Goal: Transaction & Acquisition: Purchase product/service

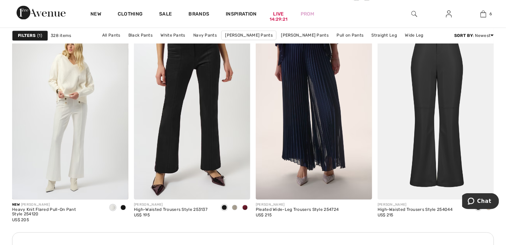
scroll to position [738, 0]
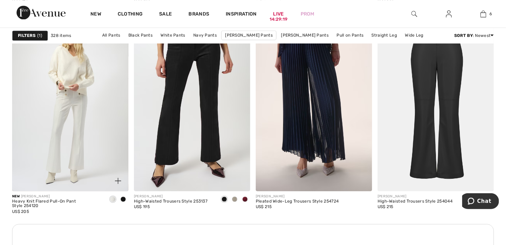
click at [123, 197] on span at bounding box center [123, 199] width 6 height 6
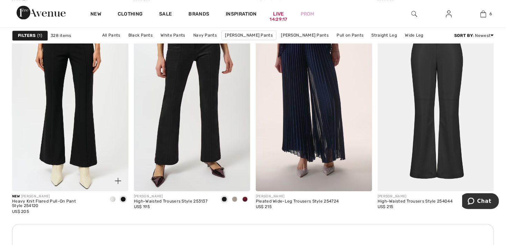
click at [93, 129] on img at bounding box center [70, 104] width 116 height 175
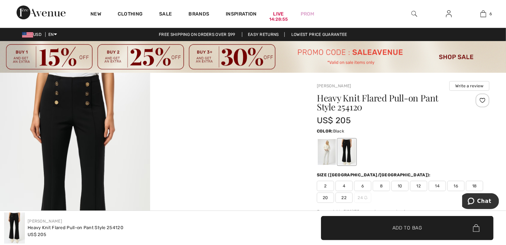
click at [68, 154] on img at bounding box center [75, 185] width 150 height 225
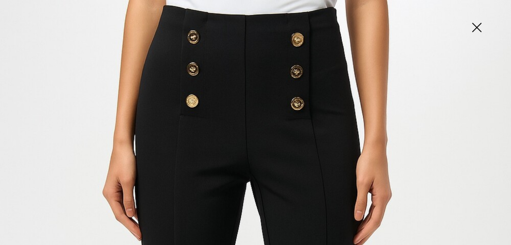
click at [480, 27] on img at bounding box center [477, 28] width 35 height 36
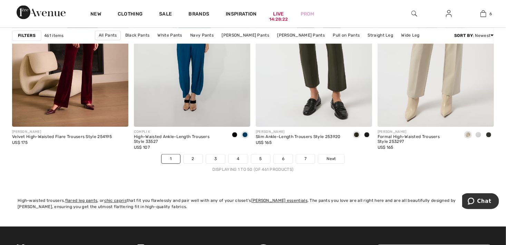
scroll to position [3128, 0]
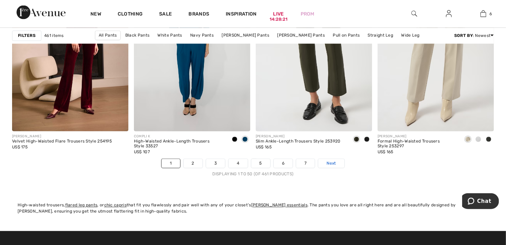
click at [337, 163] on link "Next" at bounding box center [331, 163] width 26 height 9
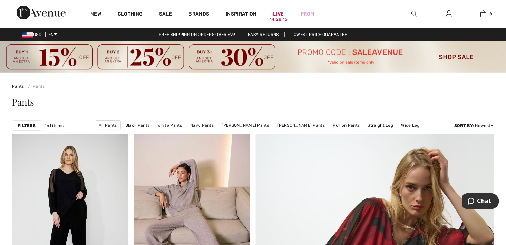
click at [34, 124] on strong "Filters" at bounding box center [27, 126] width 18 height 6
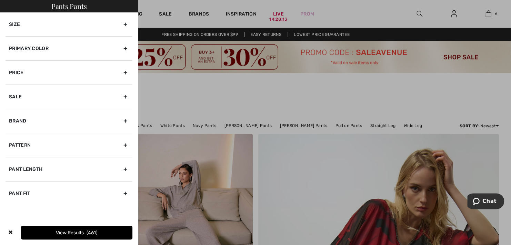
click at [125, 46] on div "Primary Color" at bounding box center [69, 48] width 127 height 24
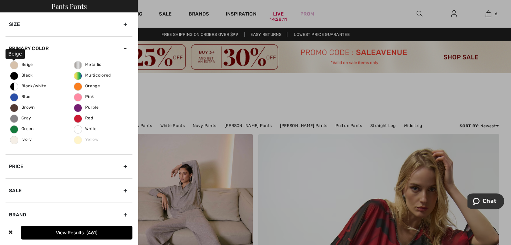
click at [24, 64] on span "Beige" at bounding box center [21, 64] width 23 height 5
click at [0, 0] on input "Beige" at bounding box center [0, 0] width 0 height 0
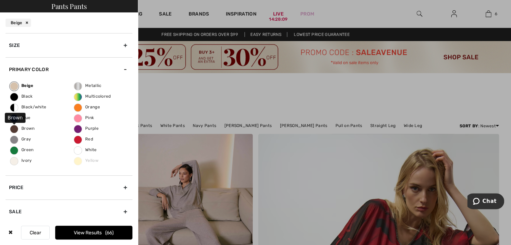
click at [23, 128] on span "Brown" at bounding box center [22, 128] width 25 height 5
click at [0, 0] on input "Brown" at bounding box center [0, 0] width 0 height 0
click at [90, 233] on button "View Results 84" at bounding box center [93, 233] width 77 height 14
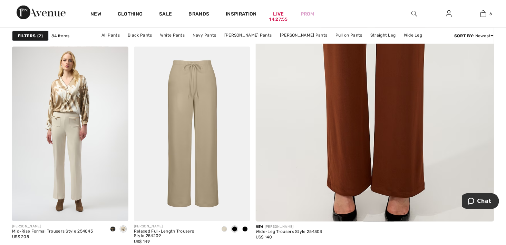
scroll to position [316, 0]
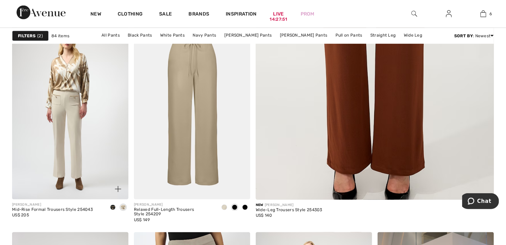
click at [112, 206] on span at bounding box center [113, 208] width 6 height 6
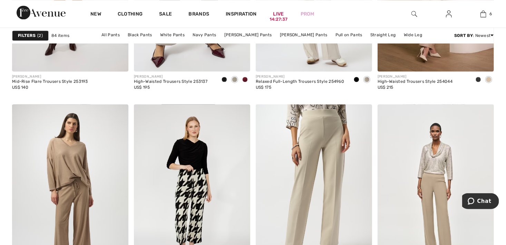
scroll to position [698, 0]
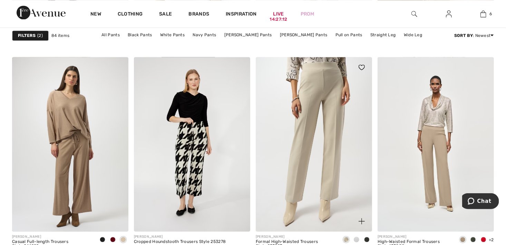
click at [358, 238] on span at bounding box center [357, 240] width 6 height 6
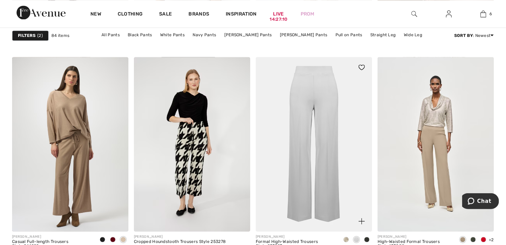
click at [368, 241] on span at bounding box center [367, 240] width 6 height 6
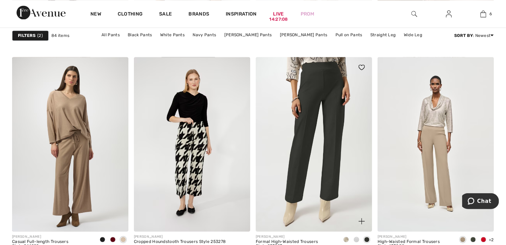
click at [347, 237] on span at bounding box center [346, 240] width 6 height 6
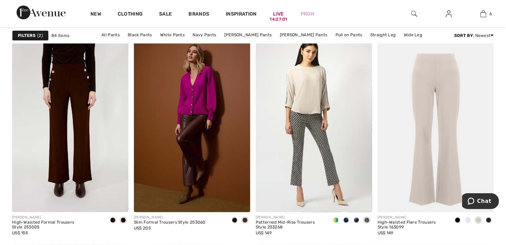
scroll to position [1224, 0]
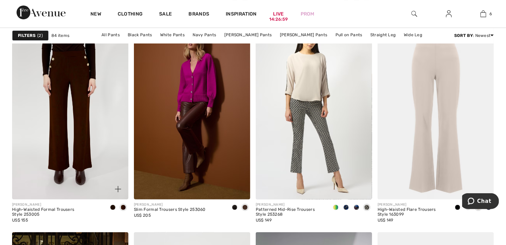
click at [113, 205] on span at bounding box center [113, 208] width 6 height 6
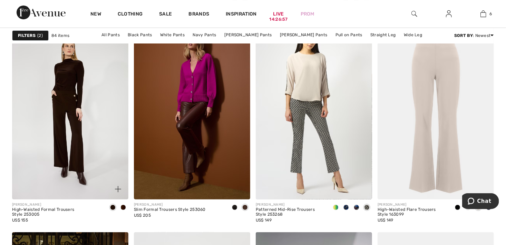
click at [124, 206] on span at bounding box center [123, 208] width 6 height 6
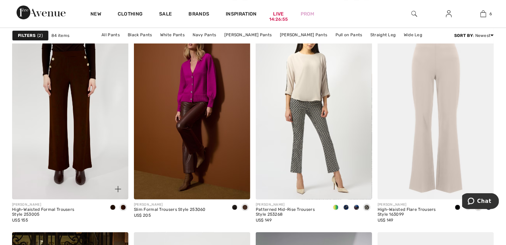
click at [80, 101] on img at bounding box center [70, 112] width 116 height 175
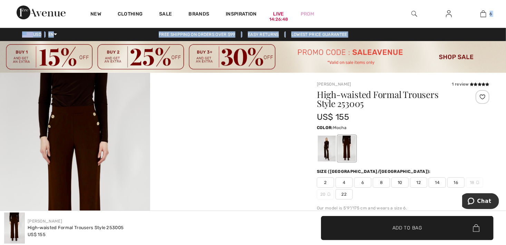
drag, startPoint x: 506, startPoint y: 15, endPoint x: 508, endPoint y: 55, distance: 40.1
click at [506, 55] on html "We value your privacy We use cookies to enhance your browsing experience, serve…" at bounding box center [253, 122] width 506 height 245
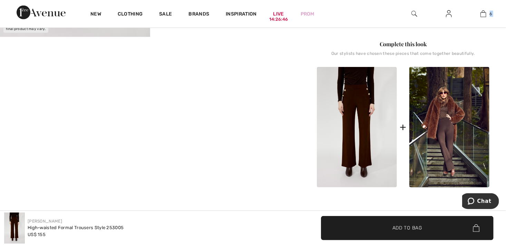
scroll to position [293, 0]
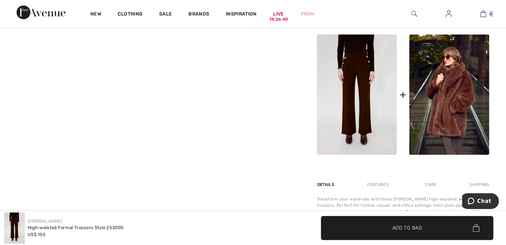
click at [458, 117] on img at bounding box center [449, 95] width 80 height 120
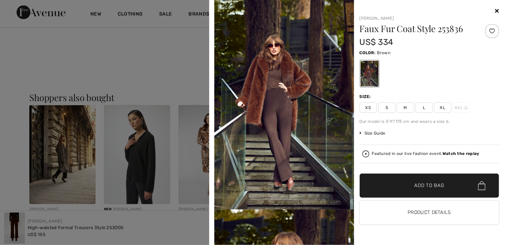
scroll to position [575, 0]
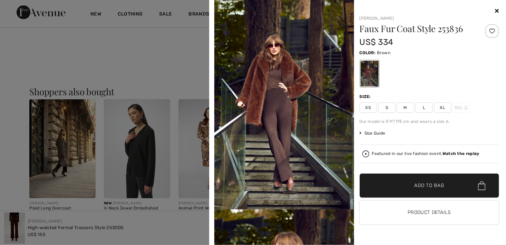
click at [364, 73] on div at bounding box center [369, 74] width 18 height 26
click at [298, 70] on img at bounding box center [284, 104] width 140 height 209
click at [498, 10] on icon at bounding box center [497, 11] width 4 height 6
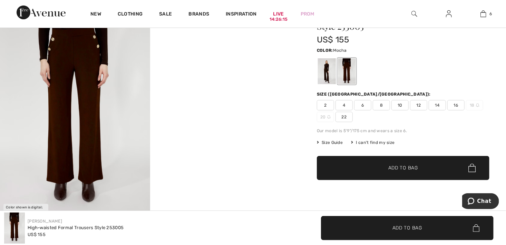
scroll to position [0, 0]
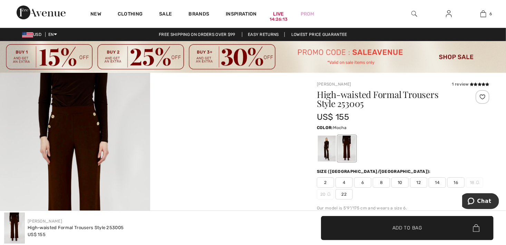
click at [69, 121] on img at bounding box center [75, 185] width 150 height 225
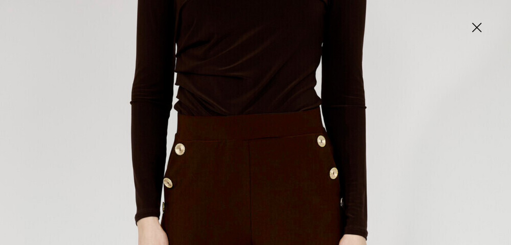
click at [479, 30] on img at bounding box center [477, 28] width 35 height 36
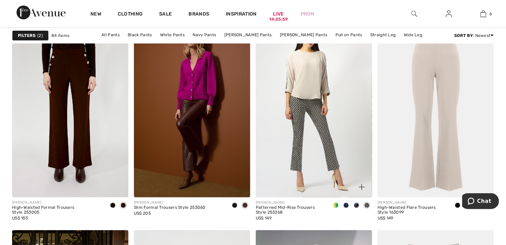
click at [357, 203] on span at bounding box center [357, 206] width 6 height 6
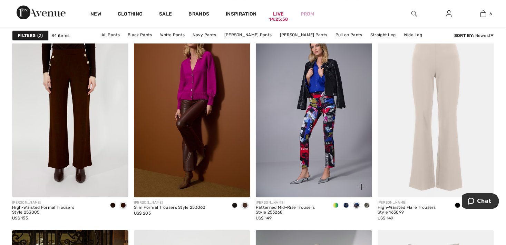
click at [345, 202] on div at bounding box center [346, 205] width 10 height 11
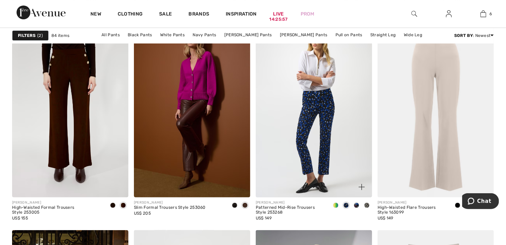
click at [335, 202] on div at bounding box center [336, 205] width 10 height 11
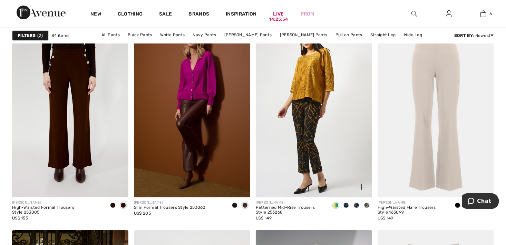
click at [347, 205] on span at bounding box center [346, 206] width 6 height 6
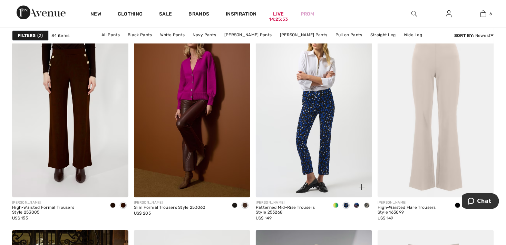
click at [356, 205] on span at bounding box center [357, 206] width 6 height 6
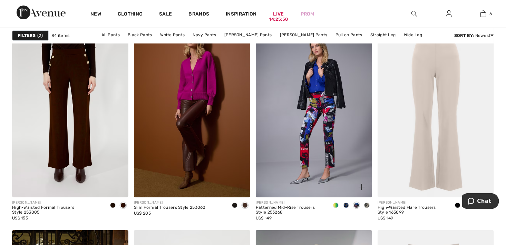
click at [366, 203] on span at bounding box center [367, 206] width 6 height 6
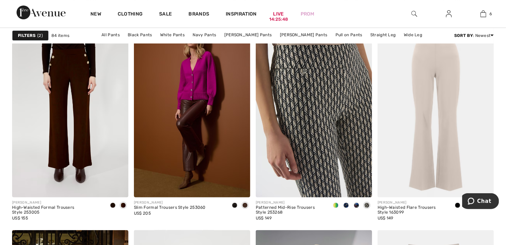
click at [325, 108] on img at bounding box center [314, 110] width 116 height 175
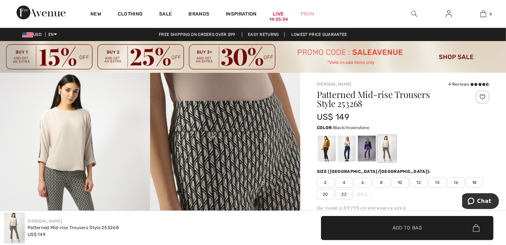
click at [460, 182] on span "16" at bounding box center [455, 182] width 17 height 10
click at [430, 232] on span "✔ Added to Bag Add to Bag" at bounding box center [407, 228] width 173 height 24
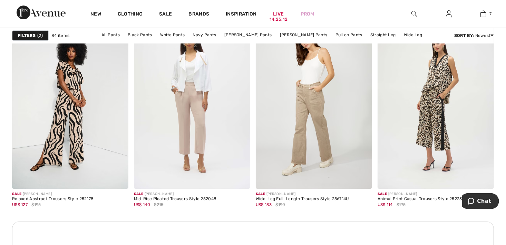
scroll to position [2309, 0]
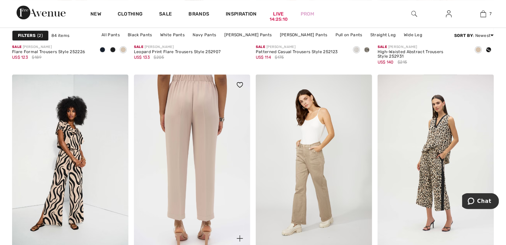
click at [191, 187] on img at bounding box center [192, 162] width 116 height 175
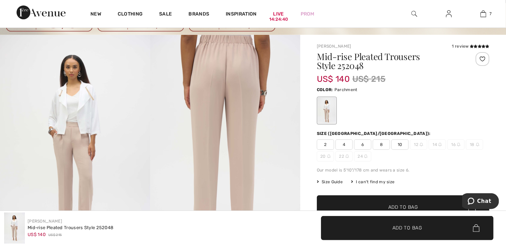
scroll to position [21, 0]
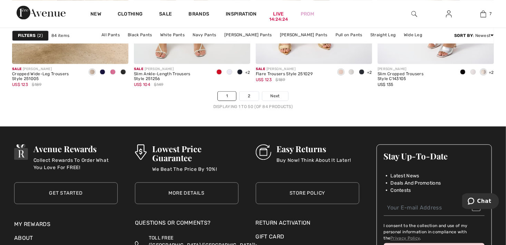
scroll to position [3219, 0]
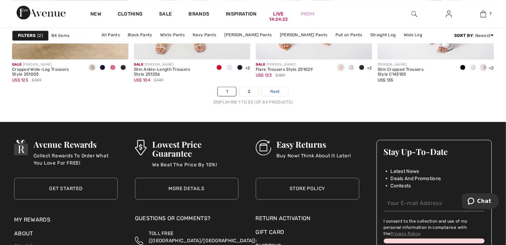
click at [278, 89] on span "Next" at bounding box center [275, 91] width 9 height 6
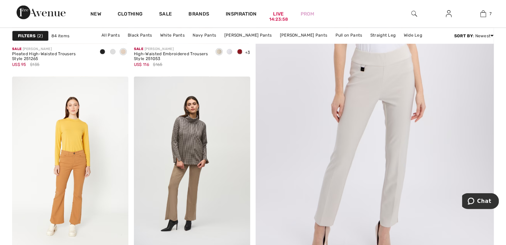
scroll to position [120, 0]
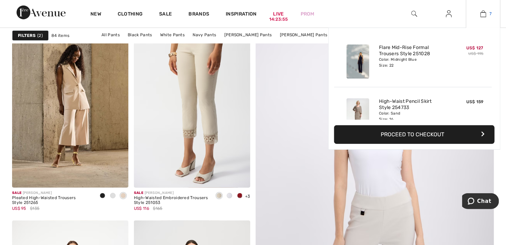
click at [485, 12] on img at bounding box center [483, 14] width 6 height 8
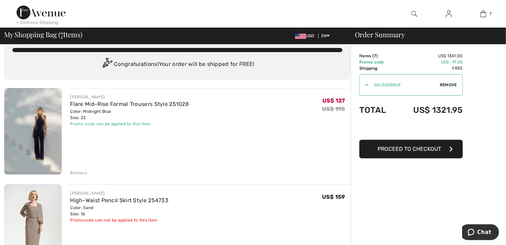
scroll to position [14, 0]
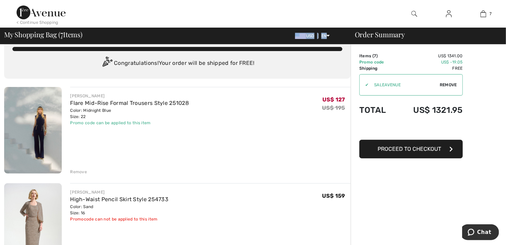
drag, startPoint x: 327, startPoint y: 33, endPoint x: 296, endPoint y: 36, distance: 31.1
click at [296, 36] on div "USD EN English Français" at bounding box center [318, 36] width 57 height 6
click at [343, 23] on div "< Continue Shopping 7 Added to Bag [PERSON_NAME] Flare Mid-rise Formal Trousers…" at bounding box center [253, 14] width 506 height 28
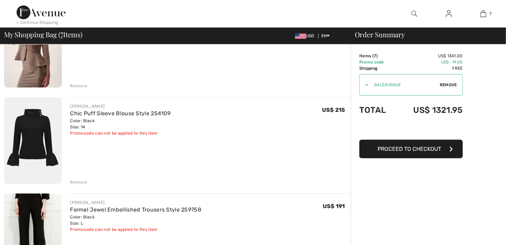
scroll to position [0, 0]
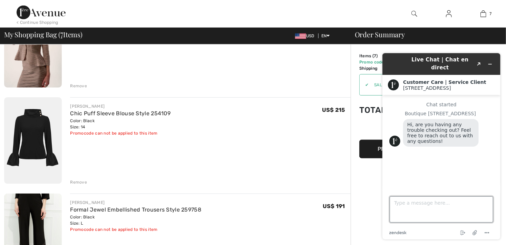
click at [423, 198] on textarea "Type a message here..." at bounding box center [441, 209] width 104 height 26
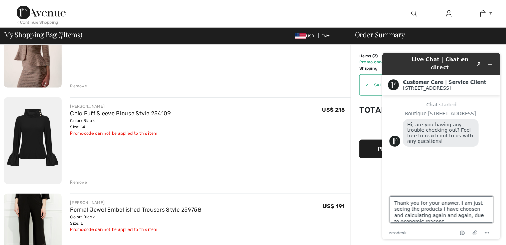
type textarea "Thank you for your answer. I am just seeing the products I have choosen and cal…"
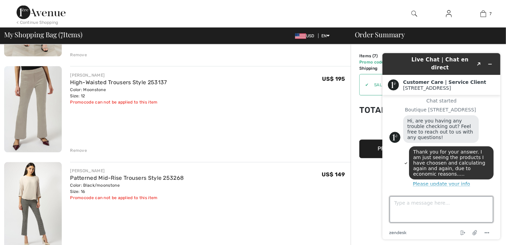
scroll to position [533, 0]
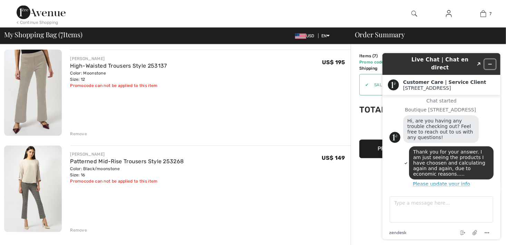
click at [491, 61] on icon "Minimize widget" at bounding box center [489, 63] width 5 height 5
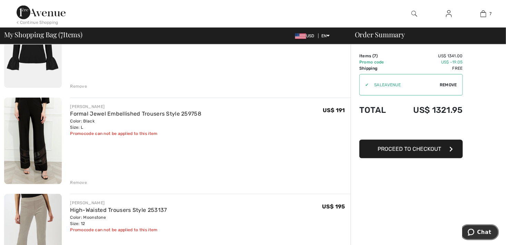
scroll to position [388, 0]
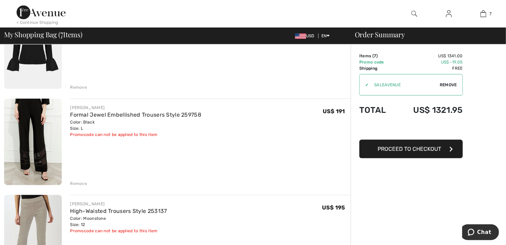
click at [44, 132] on img at bounding box center [33, 142] width 58 height 87
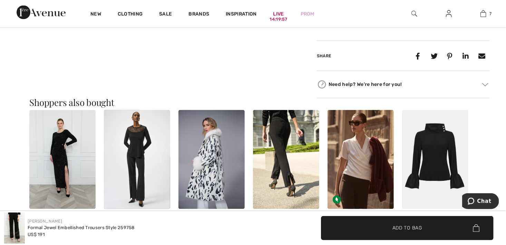
scroll to position [545, 0]
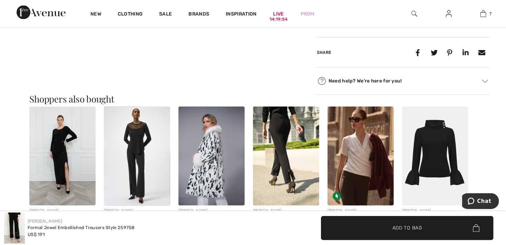
click at [284, 142] on img at bounding box center [286, 156] width 66 height 99
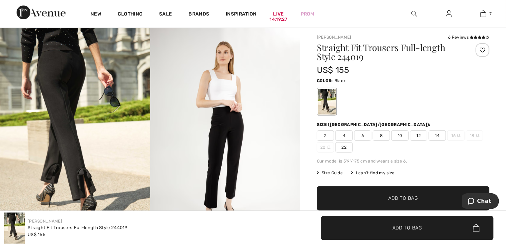
scroll to position [49, 0]
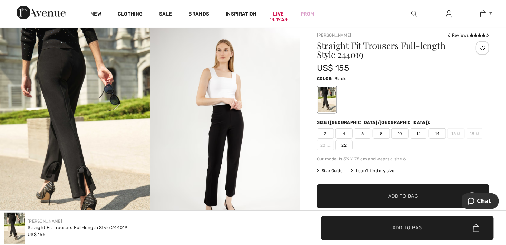
click at [482, 45] on div at bounding box center [483, 48] width 14 height 14
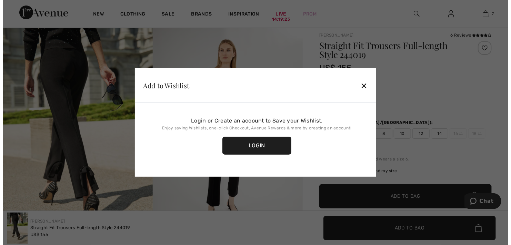
scroll to position [49, 0]
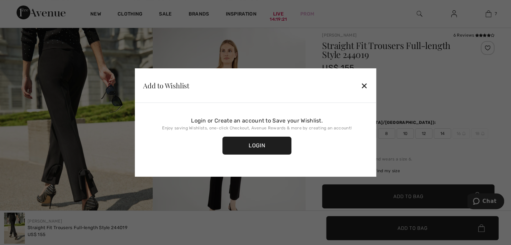
click at [364, 84] on div "✕" at bounding box center [364, 85] width 7 height 14
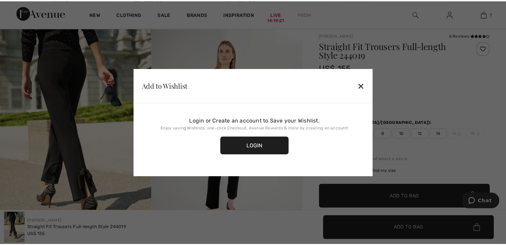
scroll to position [49, 0]
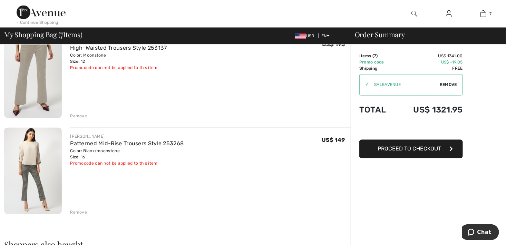
scroll to position [552, 0]
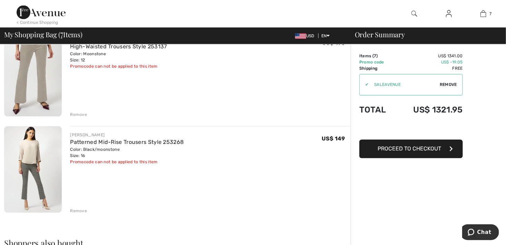
click at [38, 76] on img at bounding box center [33, 73] width 58 height 87
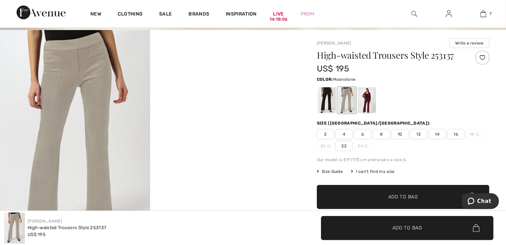
scroll to position [40, 0]
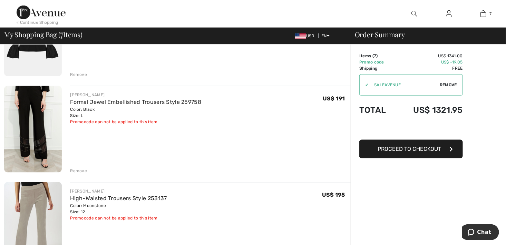
scroll to position [408, 0]
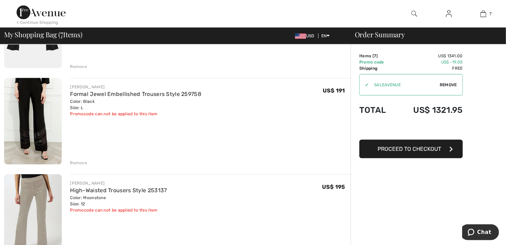
click at [79, 164] on div "Remove" at bounding box center [78, 163] width 17 height 6
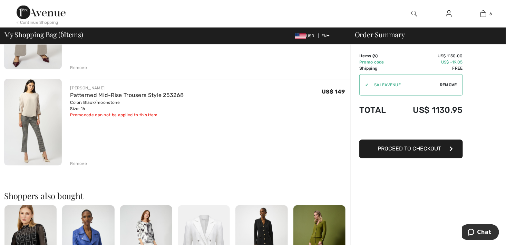
scroll to position [501, 0]
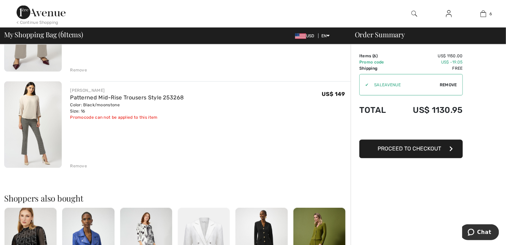
click at [25, 138] on img at bounding box center [33, 124] width 58 height 87
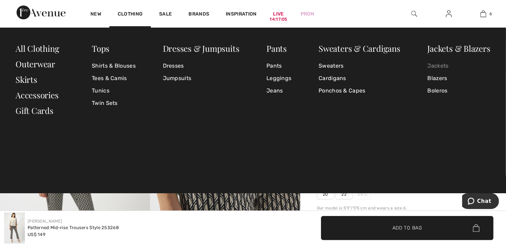
click at [442, 65] on link "Jackets" at bounding box center [459, 66] width 63 height 12
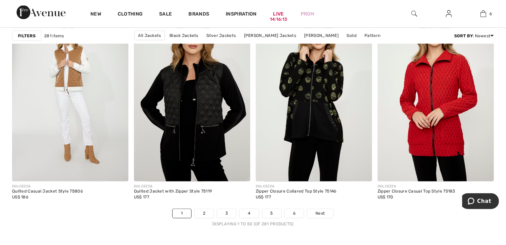
scroll to position [3083, 0]
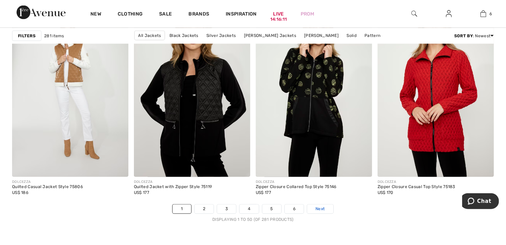
click at [323, 211] on span "Next" at bounding box center [319, 209] width 9 height 6
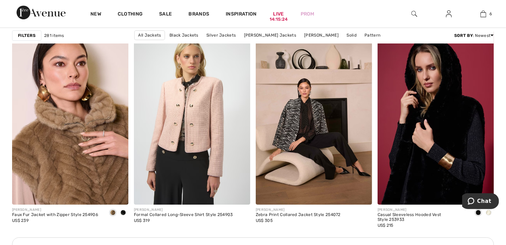
scroll to position [2358, 0]
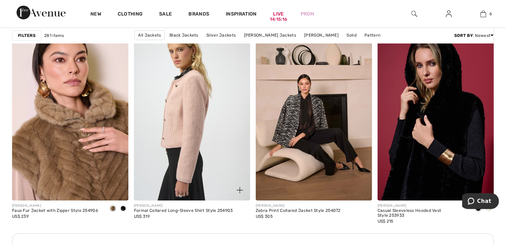
click at [199, 130] on img at bounding box center [192, 113] width 116 height 175
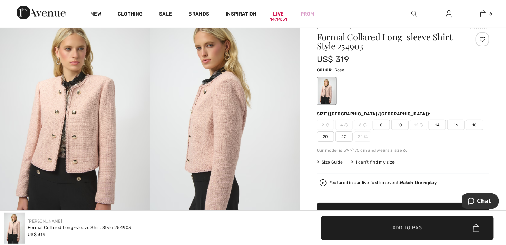
scroll to position [56, 0]
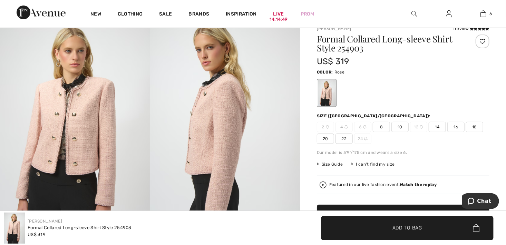
click at [53, 130] on img at bounding box center [75, 129] width 150 height 225
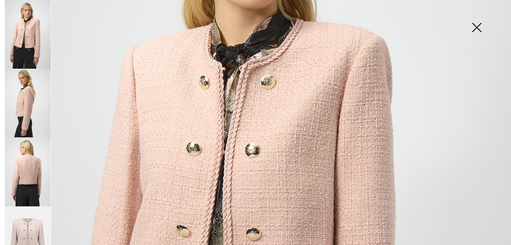
scroll to position [179, 0]
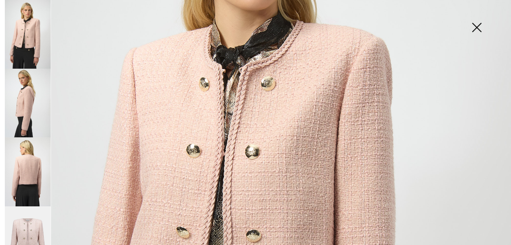
click at [480, 26] on img at bounding box center [477, 28] width 35 height 36
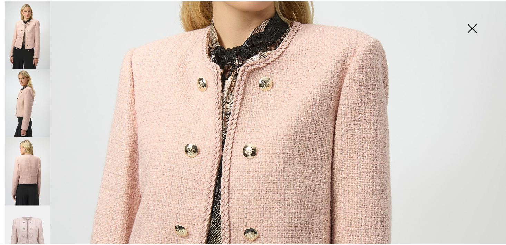
scroll to position [56, 0]
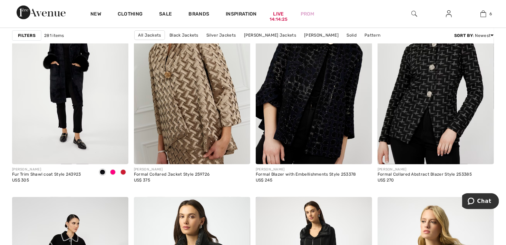
scroll to position [2685, 0]
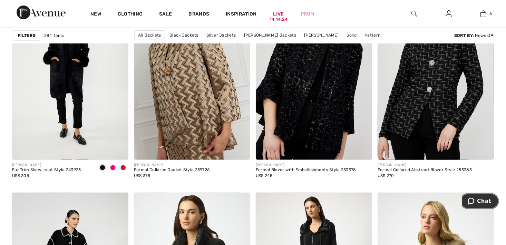
click at [480, 205] on button "Chat" at bounding box center [479, 201] width 39 height 16
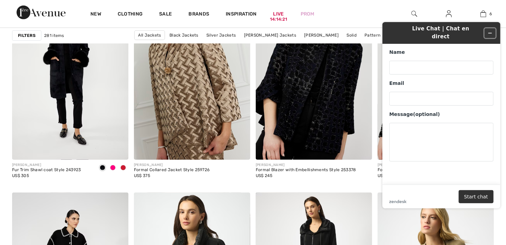
click at [490, 30] on icon "Minimize widget" at bounding box center [489, 32] width 5 height 5
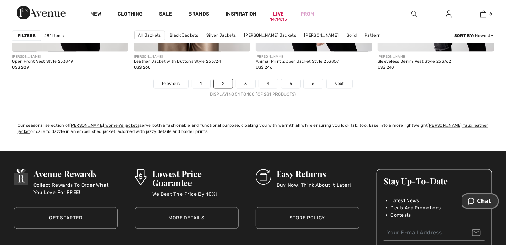
scroll to position [3212, 0]
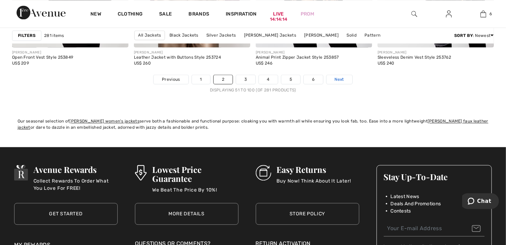
click at [342, 78] on span "Next" at bounding box center [339, 79] width 9 height 6
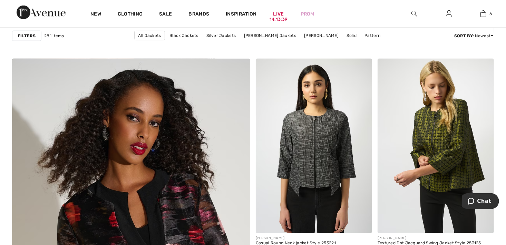
scroll to position [1730, 0]
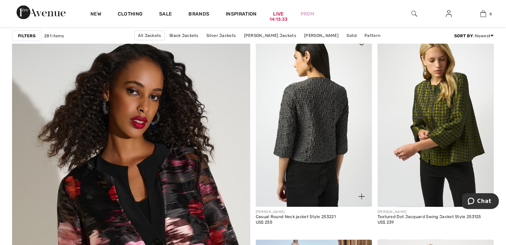
click at [347, 146] on img at bounding box center [314, 119] width 116 height 175
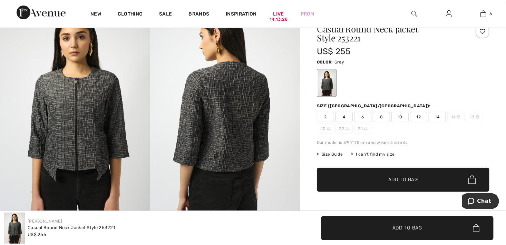
scroll to position [78, 0]
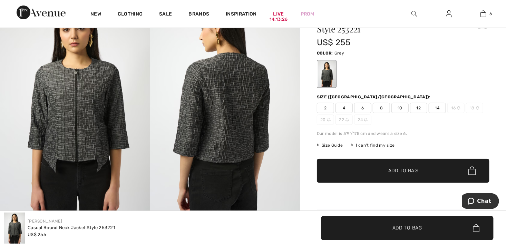
click at [97, 126] on img at bounding box center [75, 107] width 150 height 225
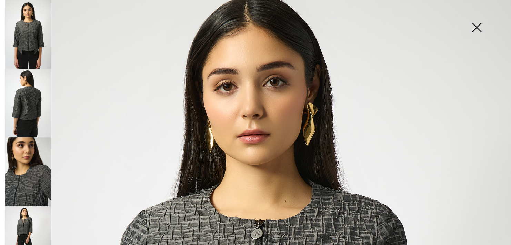
scroll to position [23, 0]
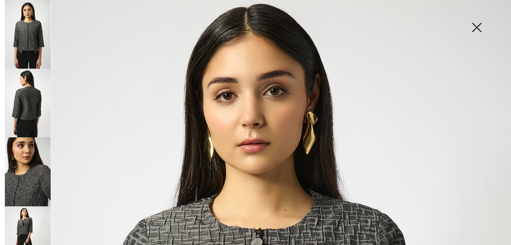
click at [474, 27] on img at bounding box center [477, 28] width 35 height 36
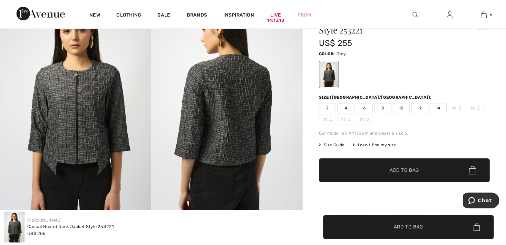
scroll to position [78, 0]
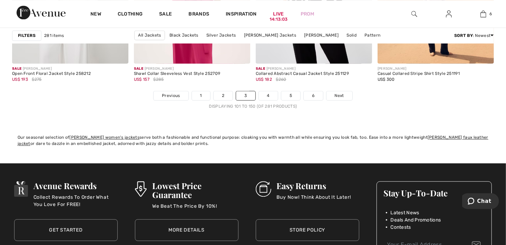
scroll to position [3205, 0]
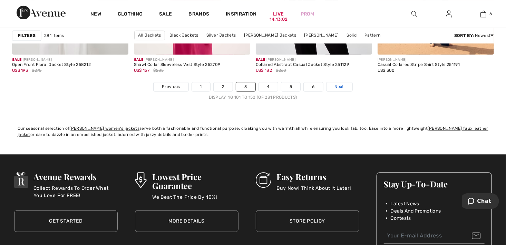
click at [338, 88] on span "Next" at bounding box center [339, 87] width 9 height 6
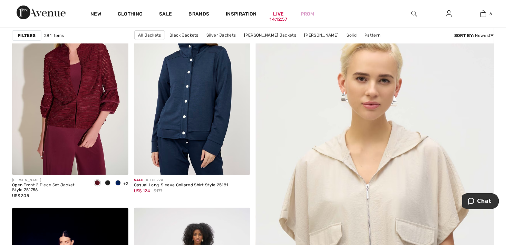
scroll to position [128, 0]
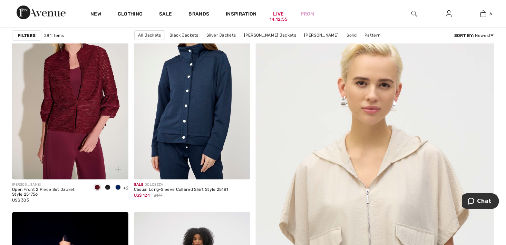
click at [105, 185] on div at bounding box center [107, 187] width 10 height 11
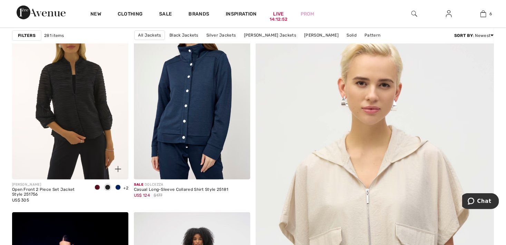
click at [119, 184] on div at bounding box center [118, 187] width 10 height 11
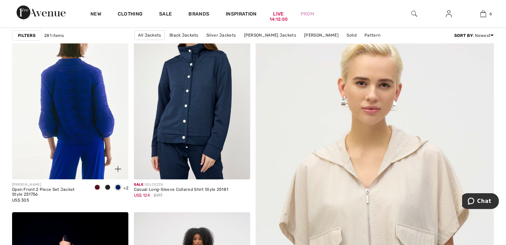
click at [99, 136] on img at bounding box center [70, 92] width 116 height 175
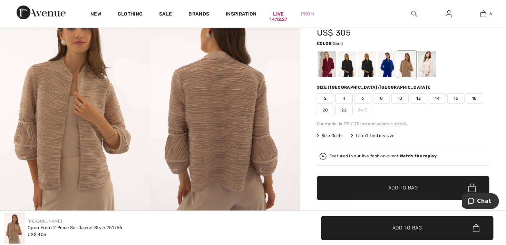
scroll to position [86, 0]
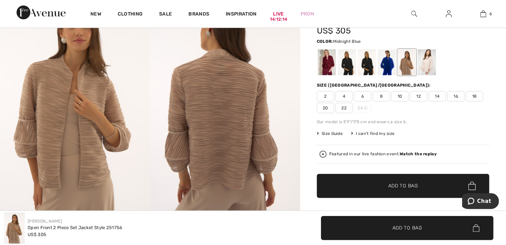
click at [369, 66] on div at bounding box center [367, 62] width 18 height 26
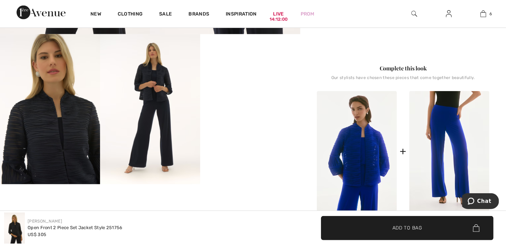
scroll to position [0, 0]
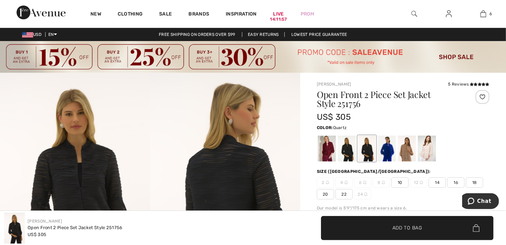
click at [430, 153] on div at bounding box center [427, 149] width 18 height 26
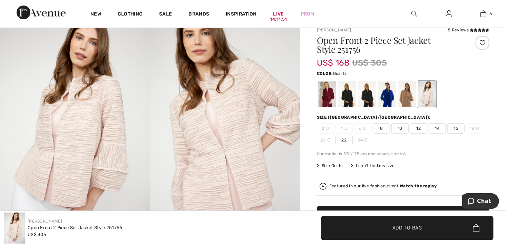
scroll to position [45, 0]
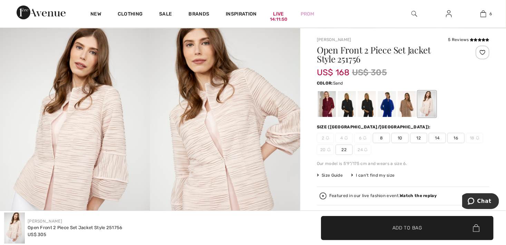
click at [410, 101] on div at bounding box center [407, 104] width 18 height 26
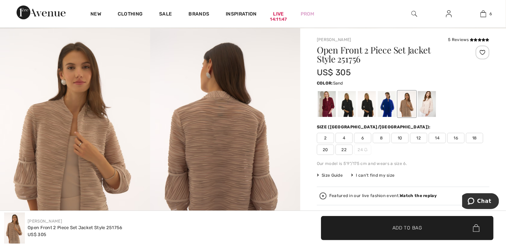
click at [325, 174] on span "Size Guide" at bounding box center [330, 175] width 26 height 6
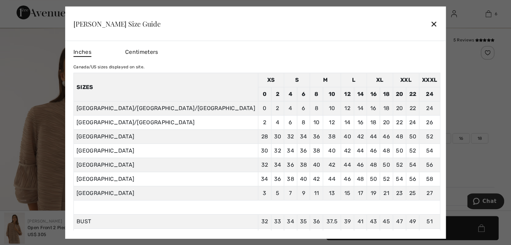
click at [431, 23] on div "✕" at bounding box center [434, 24] width 7 height 14
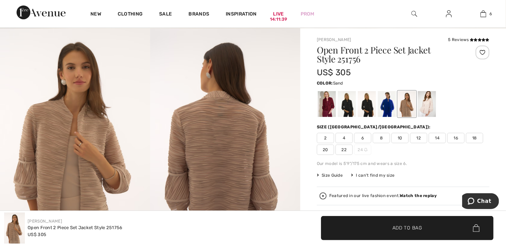
click at [442, 138] on span "14" at bounding box center [437, 138] width 17 height 10
click at [399, 237] on span "✔ Added to Bag Add to Bag" at bounding box center [407, 228] width 173 height 24
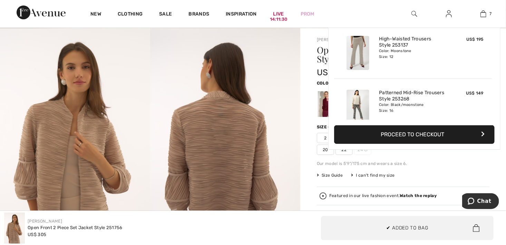
scroll to position [290, 0]
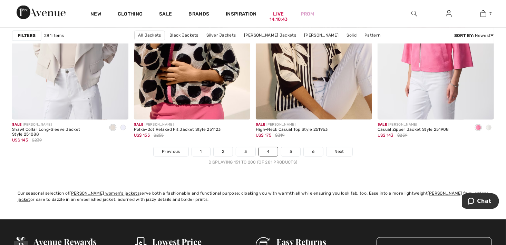
scroll to position [3135, 0]
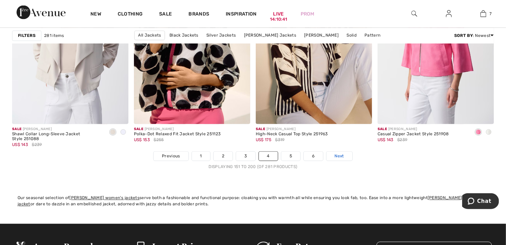
click at [340, 154] on span "Next" at bounding box center [339, 156] width 9 height 6
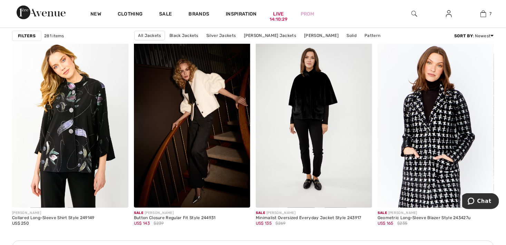
scroll to position [1437, 0]
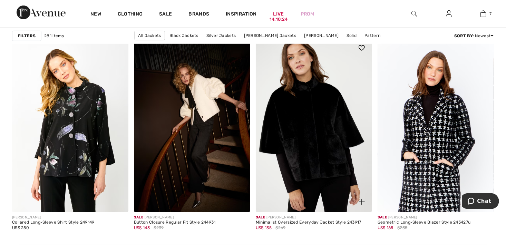
click at [302, 122] on img at bounding box center [314, 125] width 116 height 175
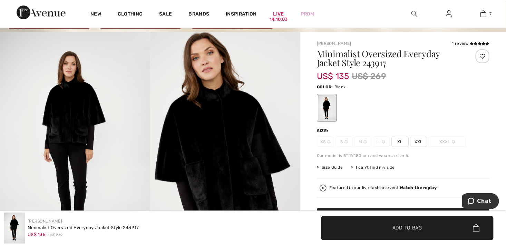
scroll to position [20, 0]
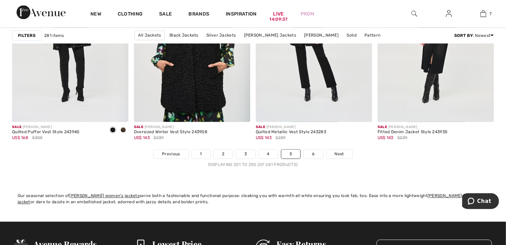
scroll to position [3150, 0]
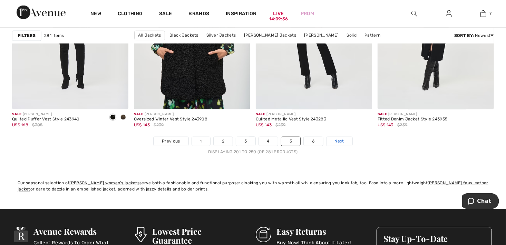
click at [333, 140] on link "Next" at bounding box center [339, 141] width 26 height 9
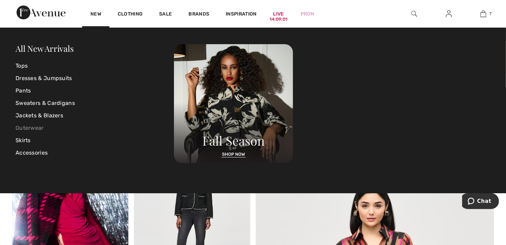
click at [37, 129] on link "Outerwear" at bounding box center [95, 128] width 158 height 12
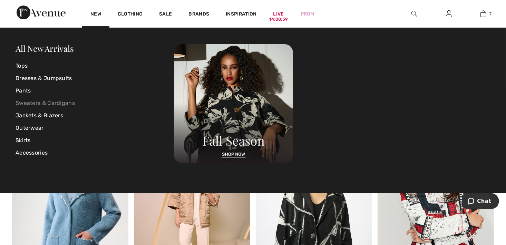
click at [35, 103] on link "Sweaters & Cardigans" at bounding box center [95, 103] width 158 height 12
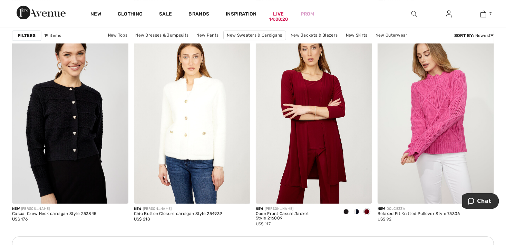
scroll to position [730, 0]
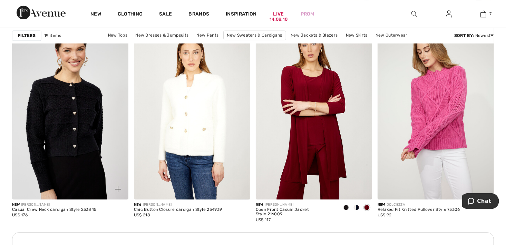
click at [118, 187] on img at bounding box center [118, 189] width 6 height 6
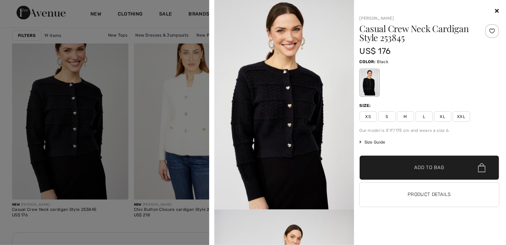
click at [497, 10] on icon at bounding box center [497, 11] width 4 height 6
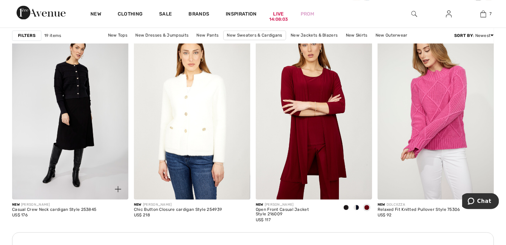
click at [75, 173] on img at bounding box center [70, 112] width 116 height 175
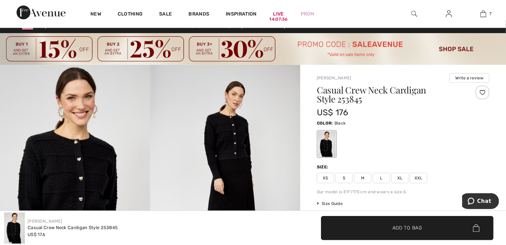
scroll to position [3, 0]
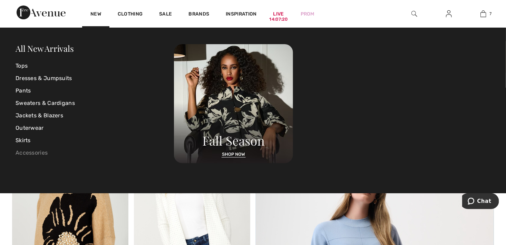
click at [21, 151] on link "Accessories" at bounding box center [95, 153] width 158 height 12
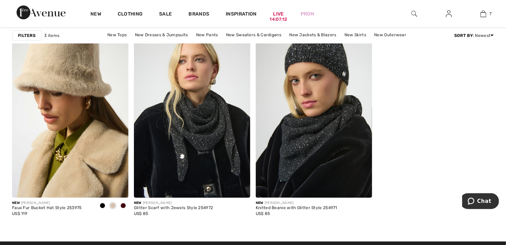
scroll to position [107, 0]
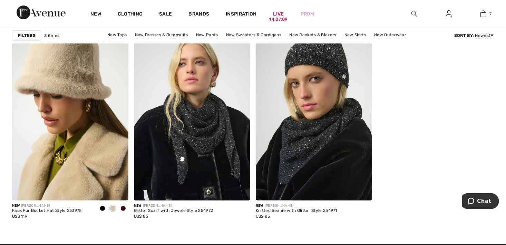
click at [121, 208] on span at bounding box center [123, 209] width 6 height 6
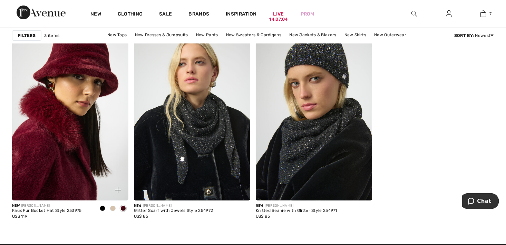
click at [101, 206] on span at bounding box center [103, 209] width 6 height 6
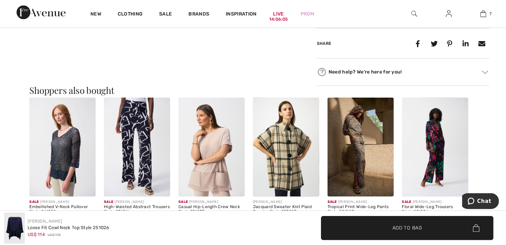
scroll to position [355, 0]
